Goal: Task Accomplishment & Management: Complete application form

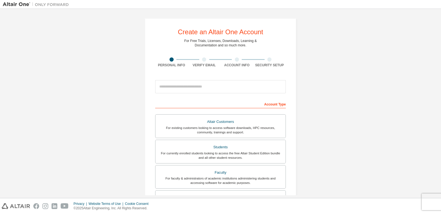
click at [329, 131] on div "Create an Altair One Account For Free Trials, Licenses, Downloads, Learning & D…" at bounding box center [220, 158] width 435 height 292
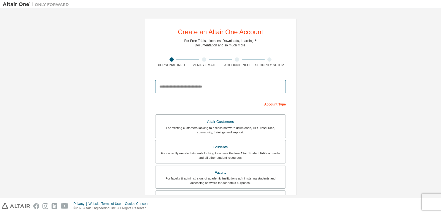
click at [223, 91] on input "email" at bounding box center [220, 86] width 131 height 13
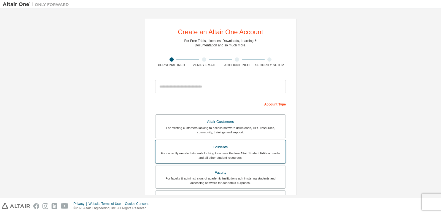
click at [238, 153] on div "For currently enrolled students looking to access the free Altair Student Editi…" at bounding box center [220, 155] width 123 height 9
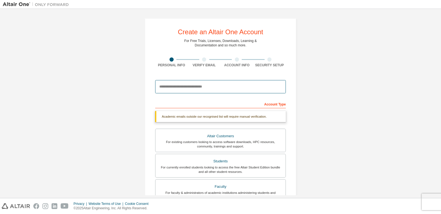
click at [236, 87] on input "email" at bounding box center [220, 86] width 131 height 13
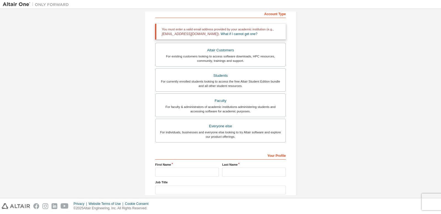
scroll to position [97, 0]
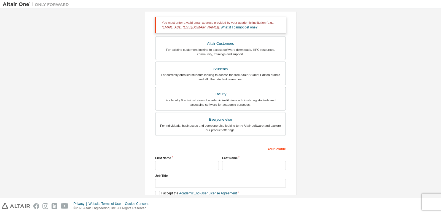
type input "**********"
drag, startPoint x: 187, startPoint y: 164, endPoint x: 186, endPoint y: 167, distance: 3.0
click at [187, 165] on input "text" at bounding box center [187, 165] width 64 height 9
type input "*****"
click at [240, 166] on input "text" at bounding box center [254, 165] width 64 height 9
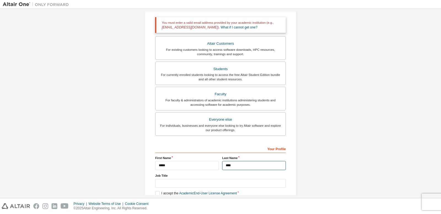
type input "****"
click at [255, 178] on div "Job Title" at bounding box center [220, 180] width 131 height 14
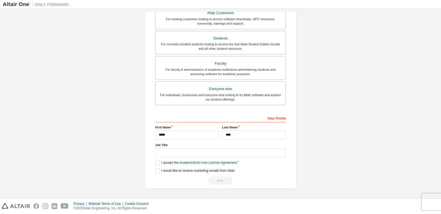
scroll to position [128, 0]
click at [155, 163] on label "I accept the Academic End-User License Agreement" at bounding box center [196, 162] width 82 height 5
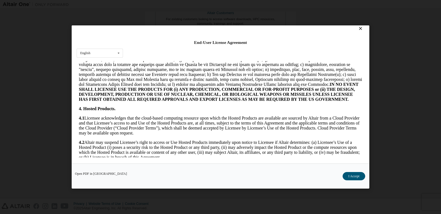
scroll to position [913, 0]
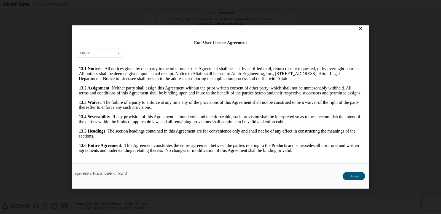
drag, startPoint x: 356, startPoint y: 100, endPoint x: 433, endPoint y: 241, distance: 160.6
click at [357, 175] on button "I Accept" at bounding box center [354, 176] width 23 height 8
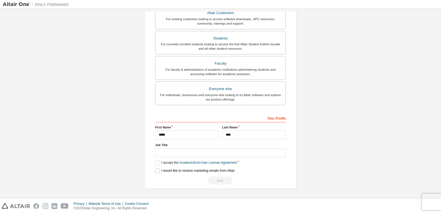
click at [155, 171] on label "I would like to receive marketing emails from Altair" at bounding box center [194, 170] width 79 height 5
click at [233, 150] on input "text" at bounding box center [220, 152] width 131 height 9
type input "*******"
click at [213, 183] on div "Next" at bounding box center [220, 180] width 131 height 8
click at [252, 119] on div "Your Profile" at bounding box center [220, 117] width 131 height 9
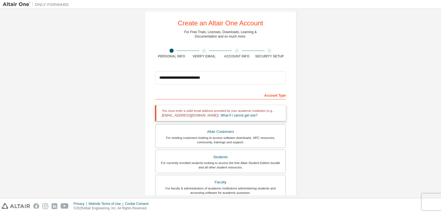
scroll to position [0, 0]
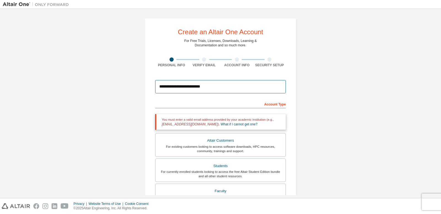
click at [225, 84] on input "**********" at bounding box center [220, 86] width 131 height 13
click at [224, 84] on input "**********" at bounding box center [220, 86] width 131 height 13
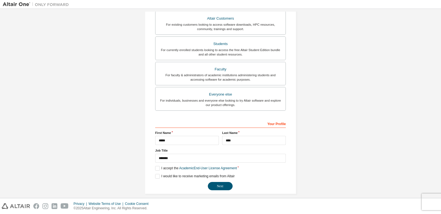
scroll to position [109, 0]
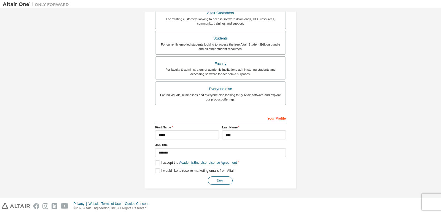
type input "**********"
click at [213, 180] on button "Next" at bounding box center [220, 180] width 25 height 8
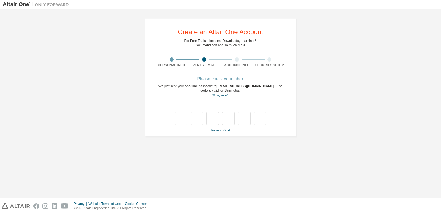
type input "*"
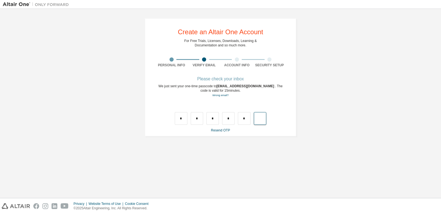
type input "*"
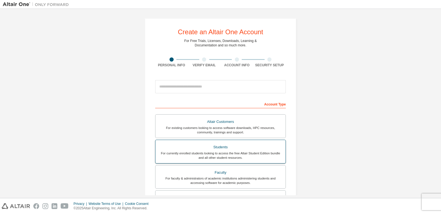
click at [227, 139] on label "Students For currently enrolled students looking to access the free Altair Stud…" at bounding box center [220, 151] width 131 height 24
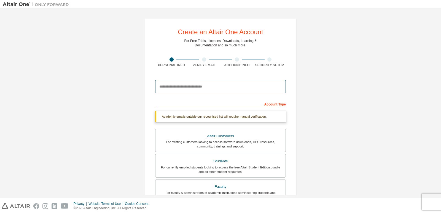
click at [207, 88] on input "email" at bounding box center [220, 86] width 131 height 13
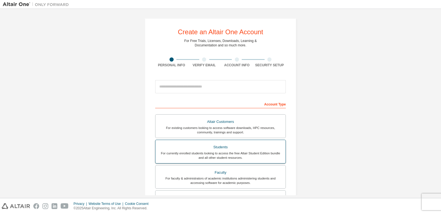
click at [234, 148] on div "Students" at bounding box center [220, 147] width 123 height 8
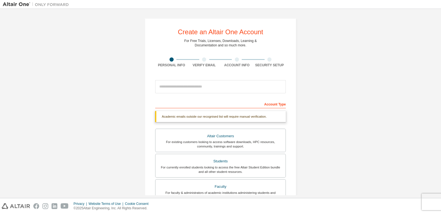
click at [277, 105] on div "Account Type" at bounding box center [220, 103] width 131 height 9
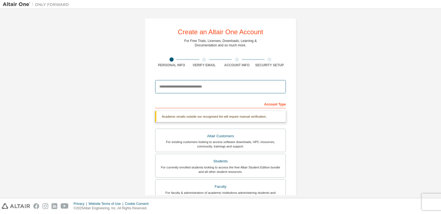
click at [238, 87] on input "email" at bounding box center [220, 86] width 131 height 13
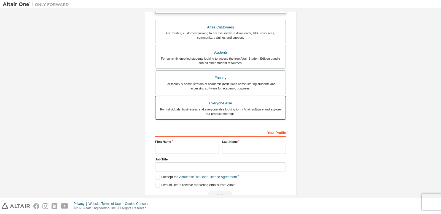
scroll to position [123, 0]
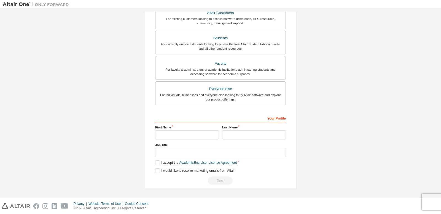
click at [217, 119] on div "Your Profile" at bounding box center [220, 117] width 131 height 9
click at [189, 141] on div "Your Profile First Name Last Name Job Title Please provide State/Province to he…" at bounding box center [220, 148] width 131 height 71
